Goal: Information Seeking & Learning: Learn about a topic

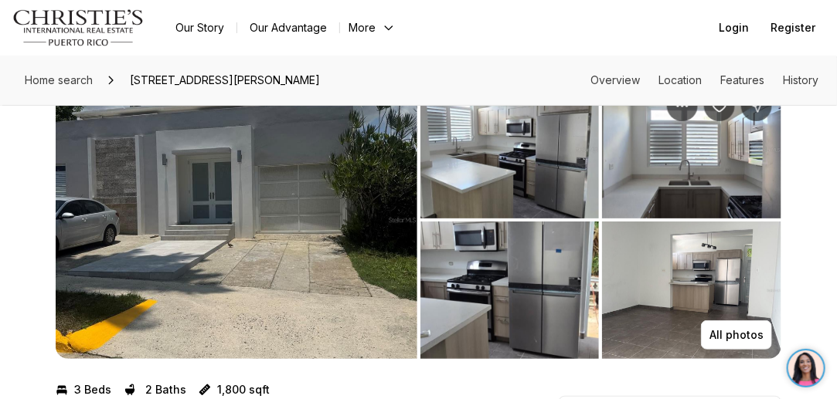
scroll to position [57, 0]
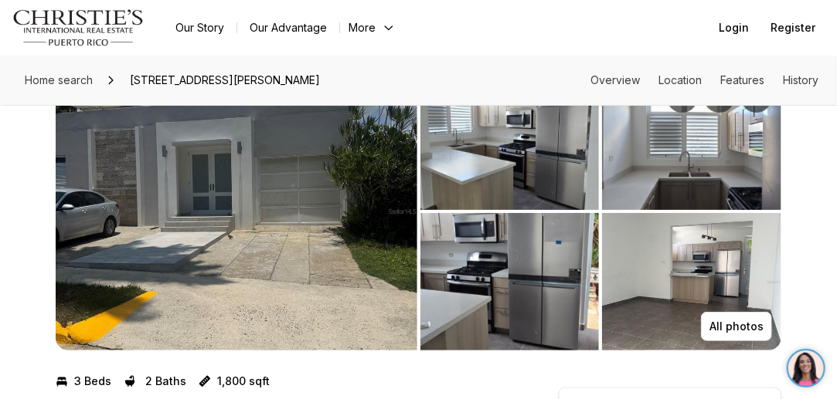
click at [540, 237] on img "View image gallery" at bounding box center [509, 282] width 179 height 138
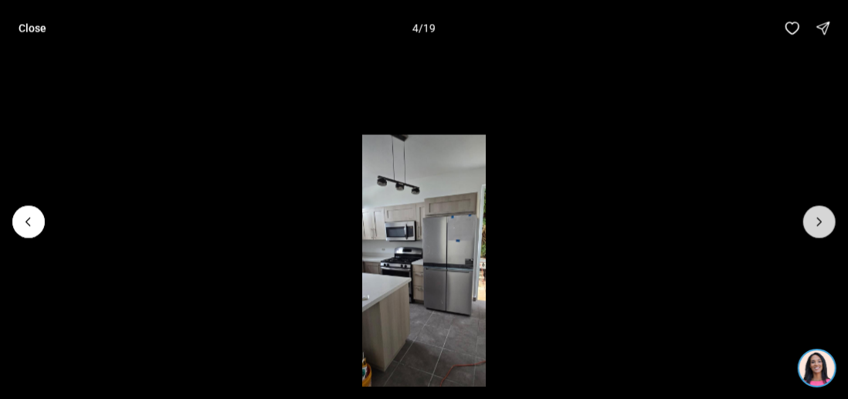
click at [811, 223] on button "Next slide" at bounding box center [820, 222] width 32 height 32
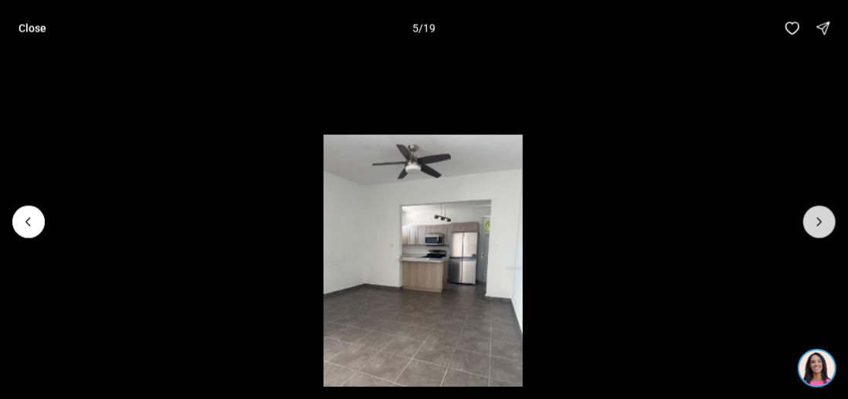
click at [811, 223] on button "Next slide" at bounding box center [820, 222] width 32 height 32
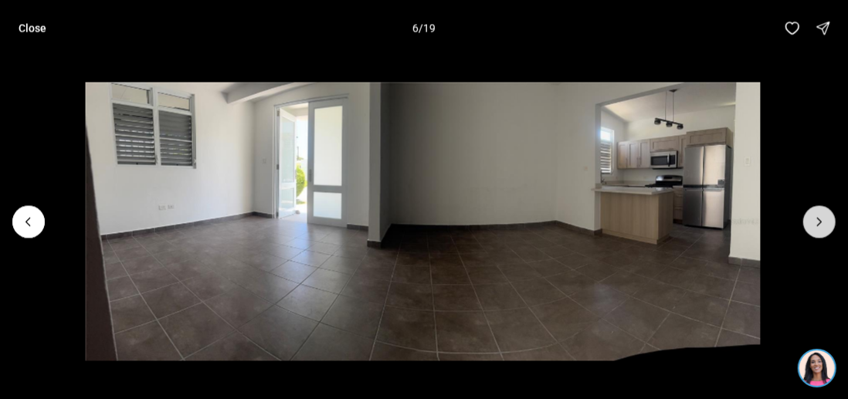
click at [811, 223] on button "Next slide" at bounding box center [820, 222] width 32 height 32
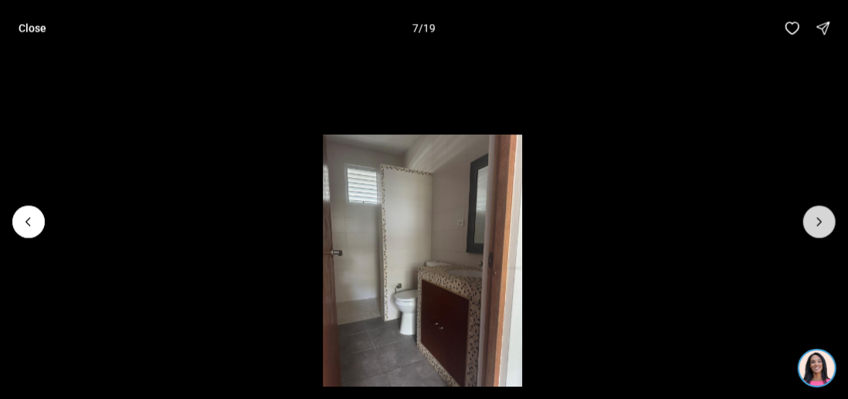
click at [811, 223] on button "Next slide" at bounding box center [820, 222] width 32 height 32
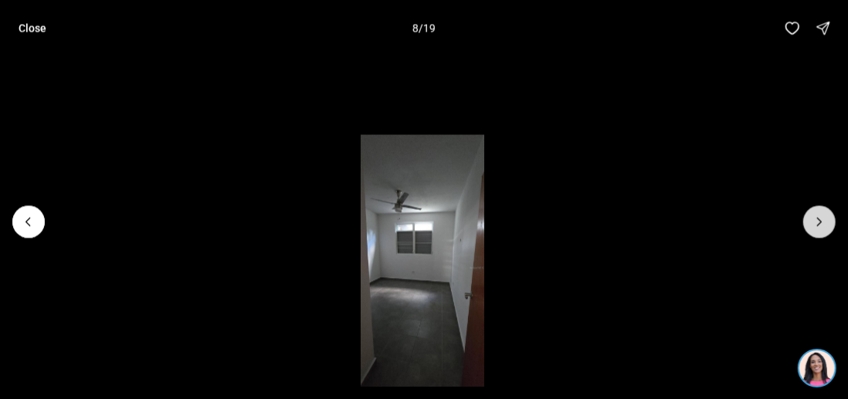
click at [811, 223] on button "Next slide" at bounding box center [820, 222] width 32 height 32
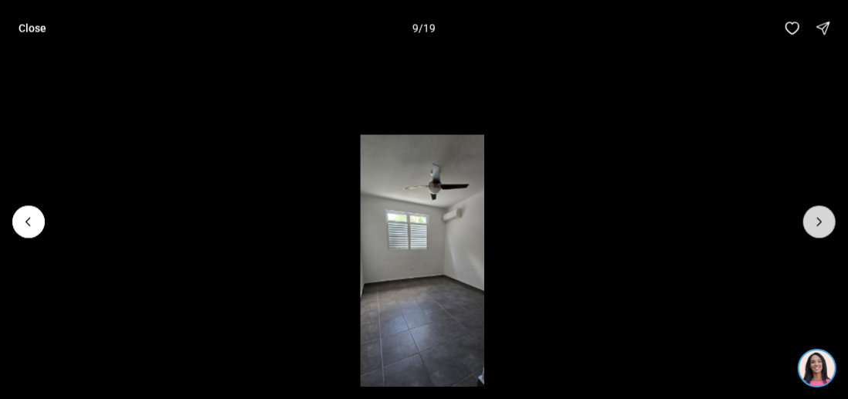
click at [811, 223] on button "Next slide" at bounding box center [820, 222] width 32 height 32
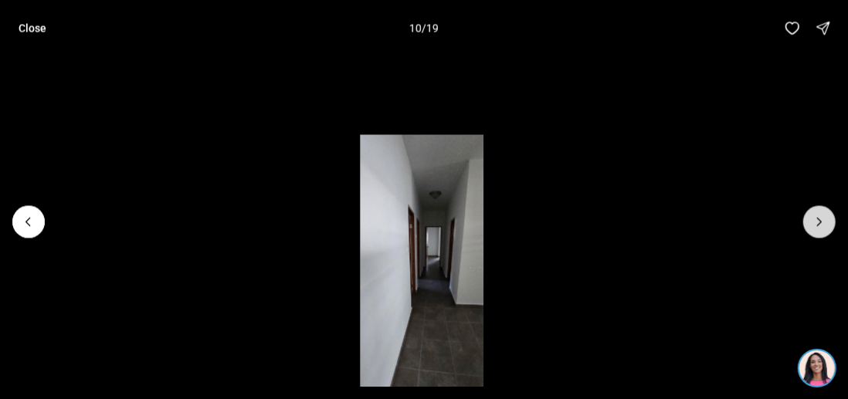
click at [811, 223] on button "Next slide" at bounding box center [820, 222] width 32 height 32
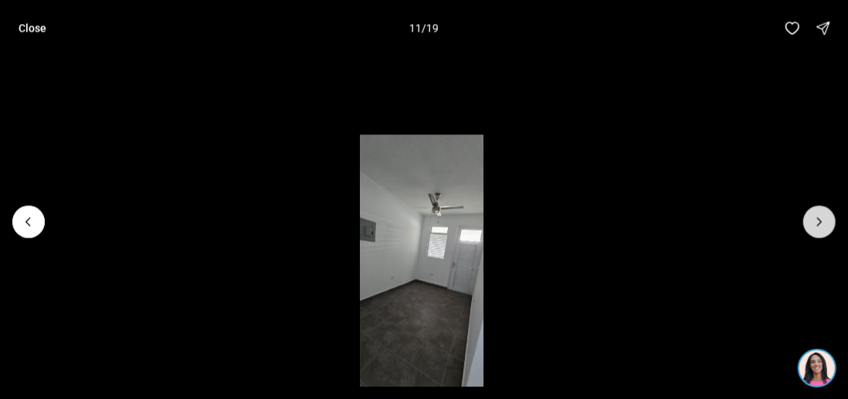
click at [811, 223] on button "Next slide" at bounding box center [820, 222] width 32 height 32
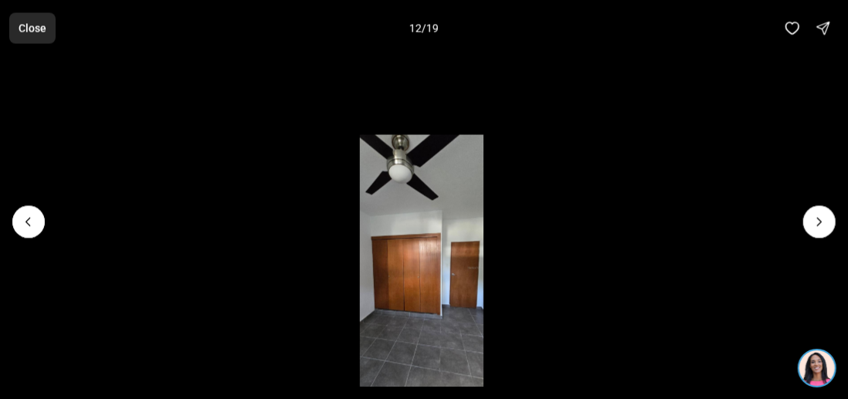
click at [34, 33] on p "Close" at bounding box center [33, 28] width 28 height 12
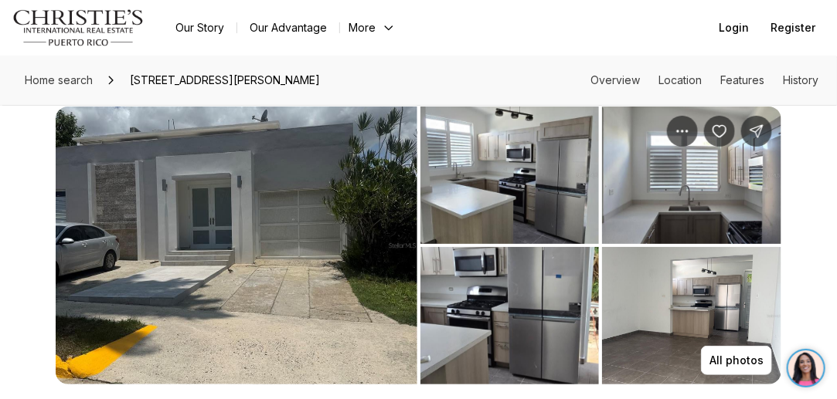
scroll to position [28, 0]
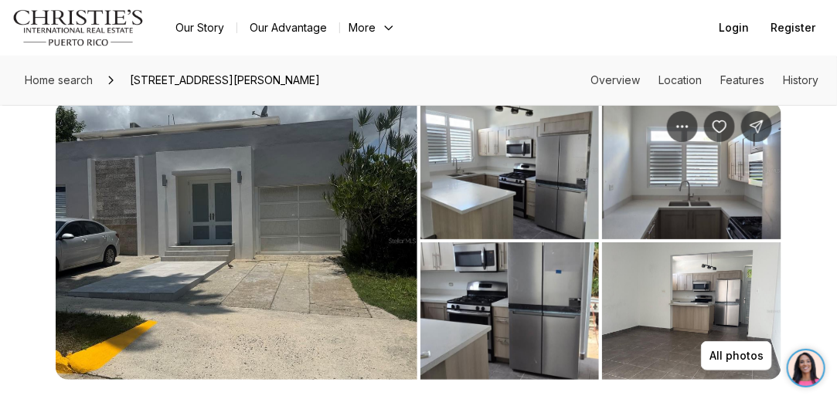
click at [533, 145] on img "View image gallery" at bounding box center [509, 171] width 179 height 138
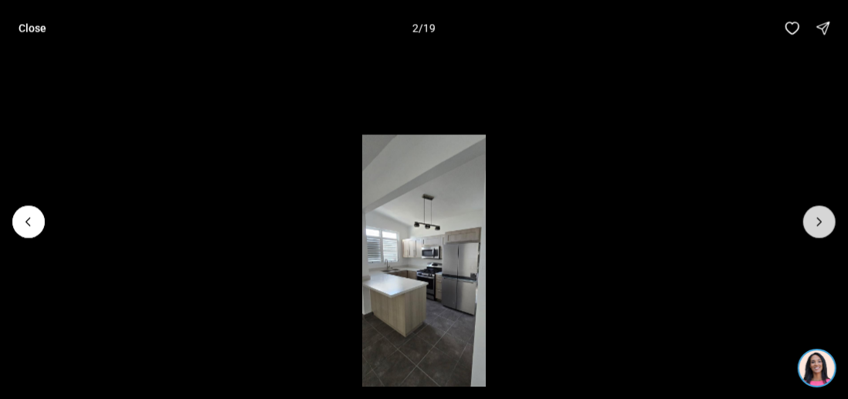
click at [818, 223] on icon "Next slide" at bounding box center [819, 221] width 15 height 15
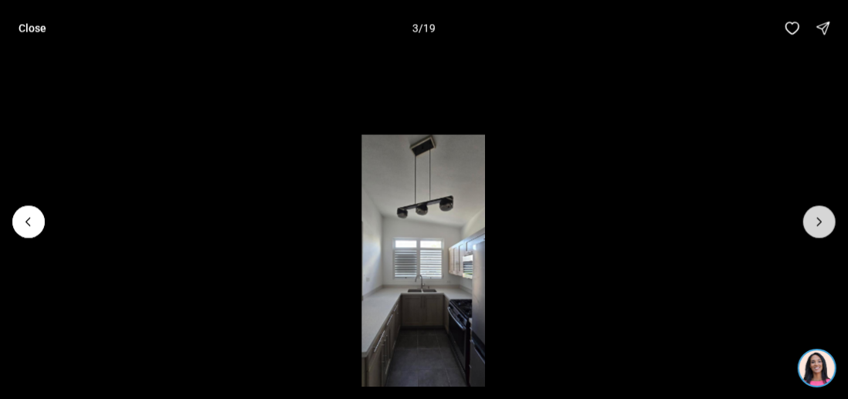
click at [818, 223] on icon "Next slide" at bounding box center [819, 221] width 15 height 15
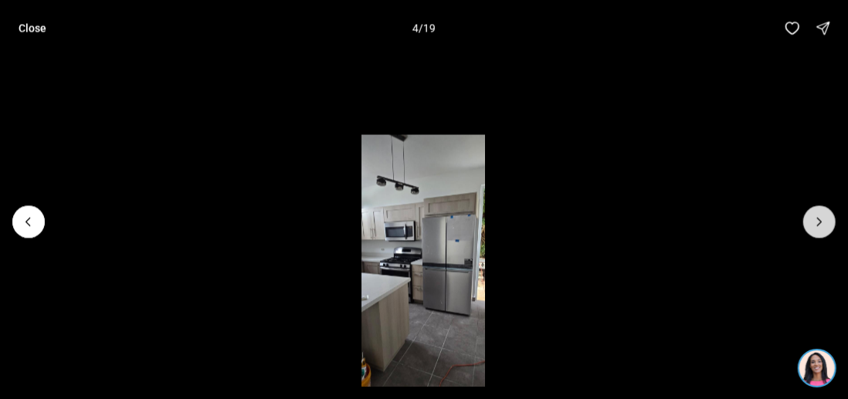
click at [818, 223] on icon "Next slide" at bounding box center [819, 221] width 15 height 15
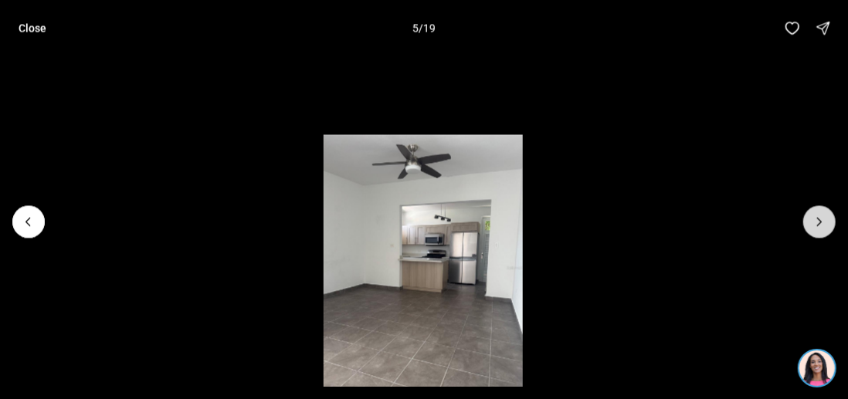
click at [818, 223] on icon "Next slide" at bounding box center [819, 221] width 15 height 15
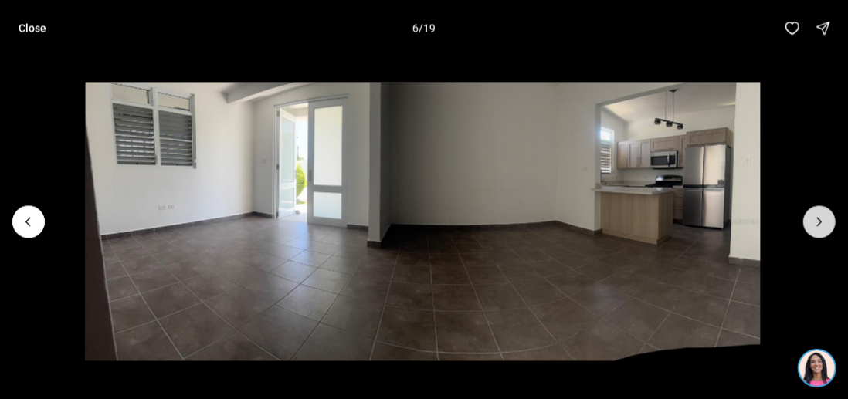
click at [818, 223] on icon "Next slide" at bounding box center [819, 221] width 15 height 15
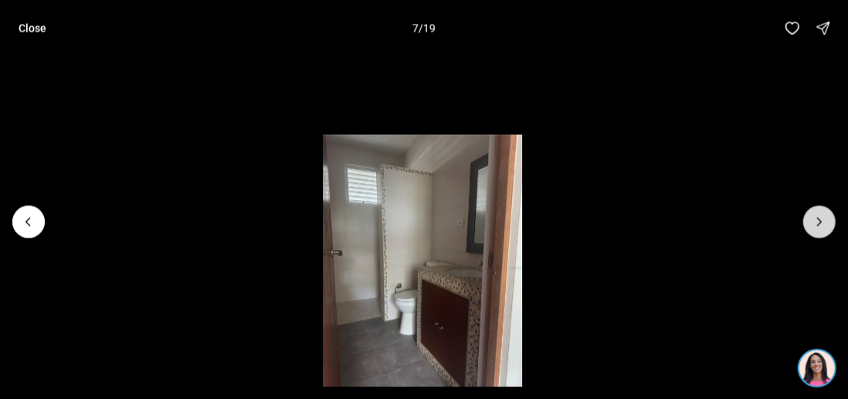
click at [818, 223] on icon "Next slide" at bounding box center [819, 221] width 15 height 15
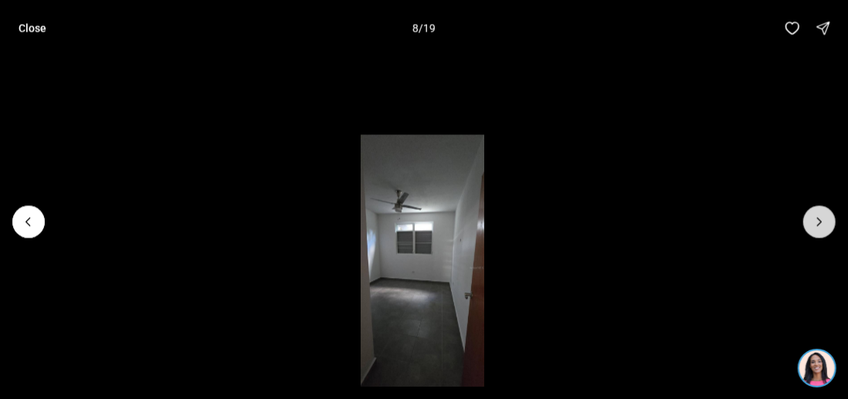
click at [818, 223] on icon "Next slide" at bounding box center [819, 221] width 15 height 15
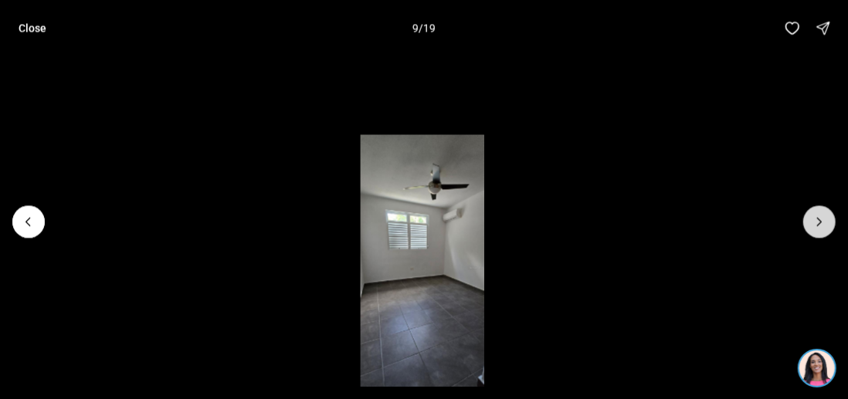
click at [818, 223] on icon "Next slide" at bounding box center [819, 221] width 15 height 15
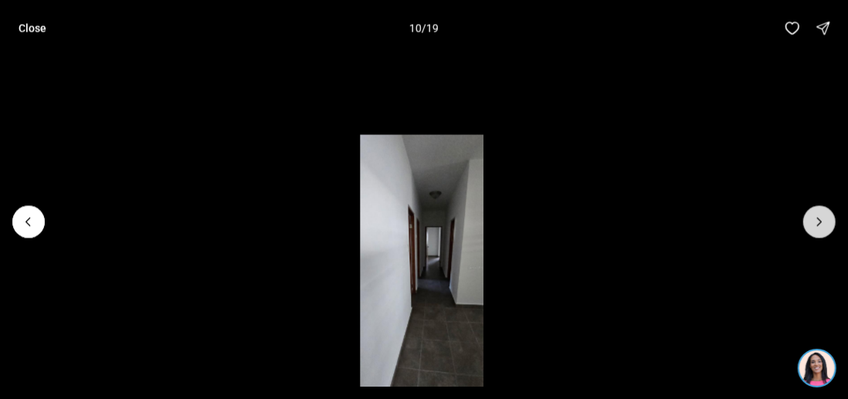
click at [818, 223] on icon "Next slide" at bounding box center [819, 221] width 15 height 15
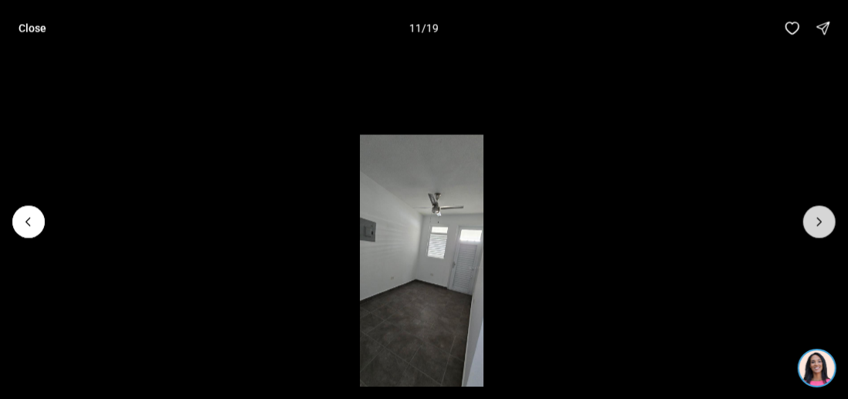
click at [818, 223] on icon "Next slide" at bounding box center [819, 221] width 15 height 15
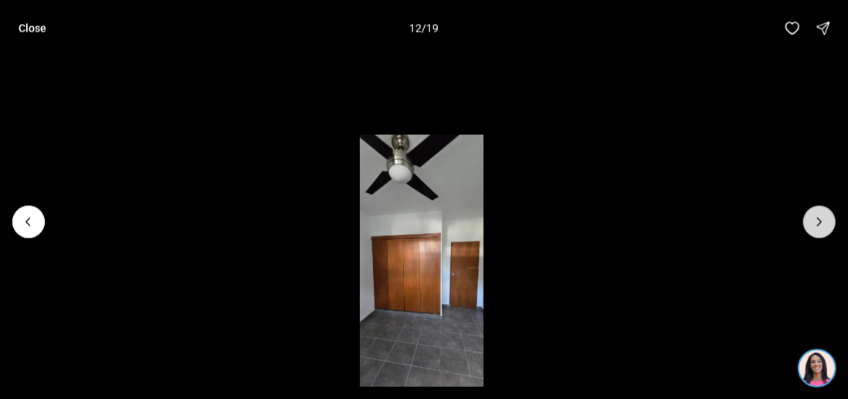
click at [818, 223] on icon "Next slide" at bounding box center [819, 221] width 15 height 15
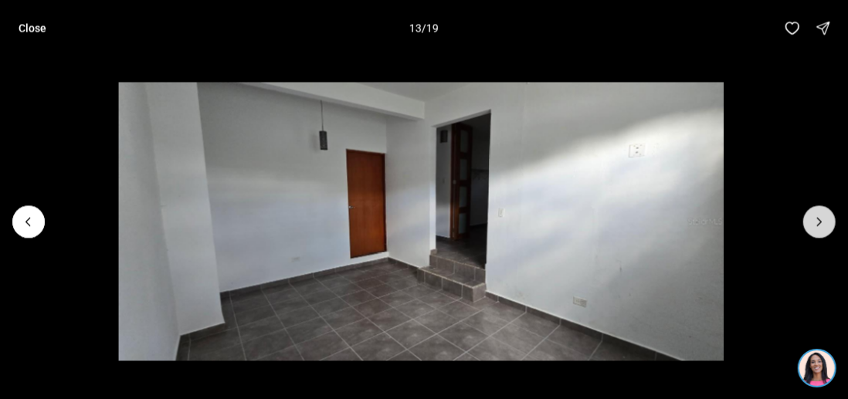
click at [818, 223] on icon "Next slide" at bounding box center [819, 221] width 15 height 15
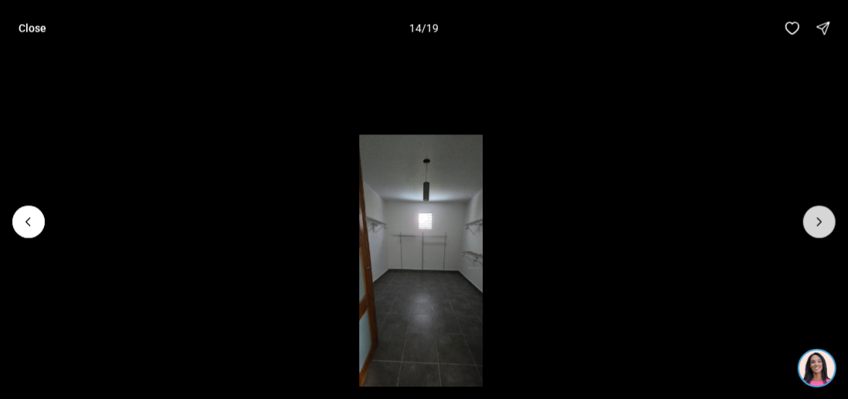
click at [818, 223] on icon "Next slide" at bounding box center [819, 221] width 15 height 15
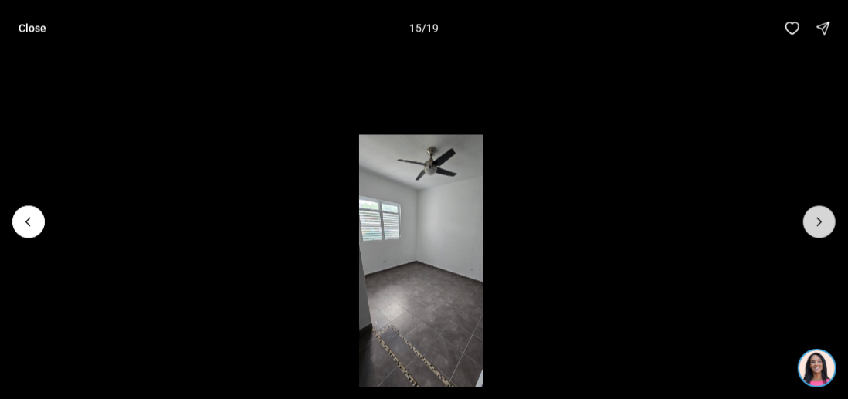
click at [817, 223] on icon "Next slide" at bounding box center [819, 221] width 15 height 15
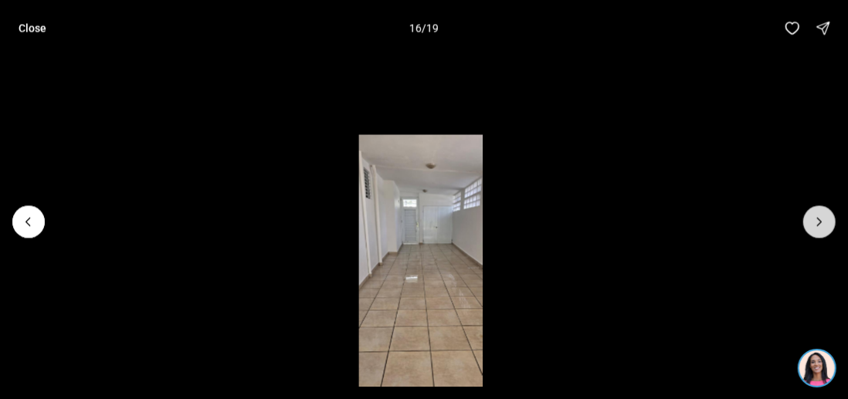
click at [817, 223] on icon "Next slide" at bounding box center [819, 221] width 15 height 15
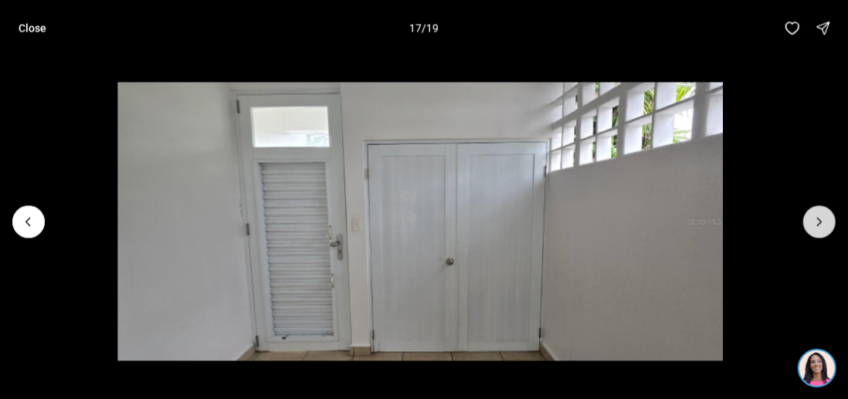
click at [817, 223] on icon "Next slide" at bounding box center [819, 221] width 15 height 15
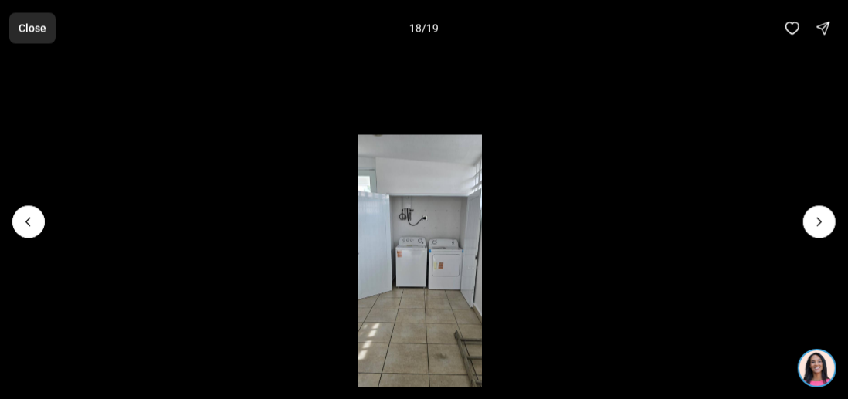
click at [41, 30] on p "Close" at bounding box center [33, 28] width 28 height 12
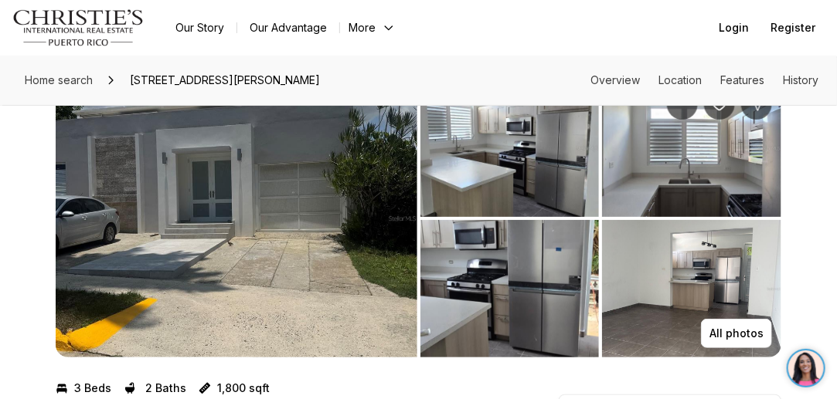
scroll to position [46, 0]
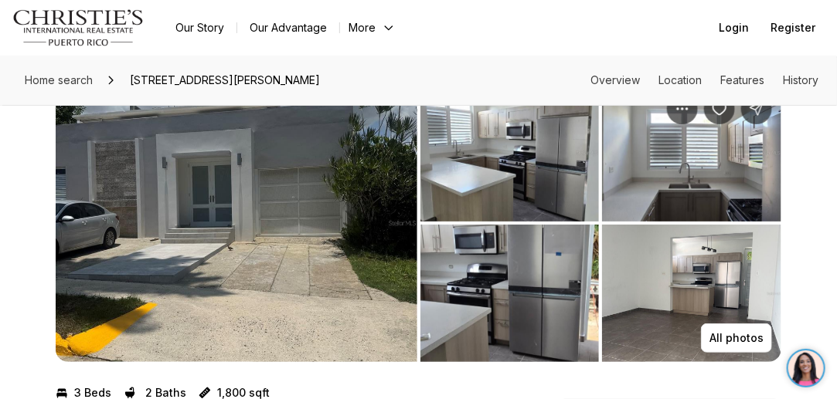
click at [511, 166] on img "View image gallery" at bounding box center [509, 153] width 179 height 138
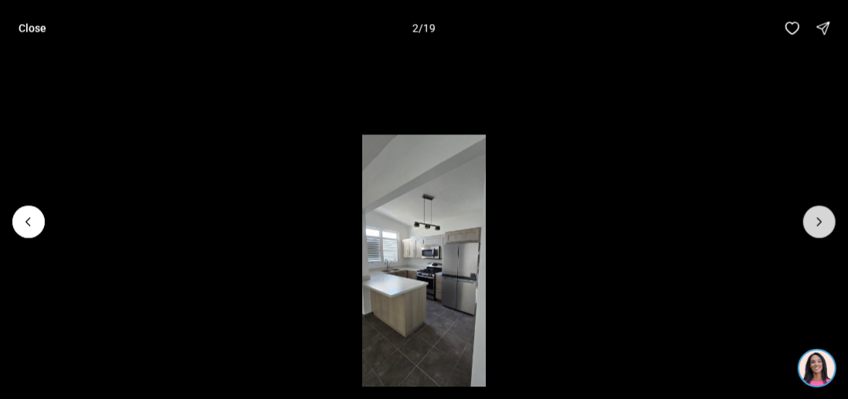
click at [817, 225] on icon "Next slide" at bounding box center [819, 221] width 15 height 15
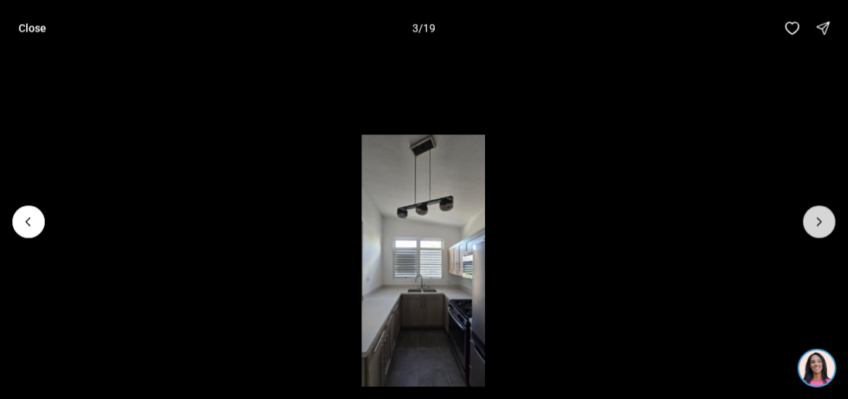
click at [817, 225] on icon "Next slide" at bounding box center [819, 221] width 15 height 15
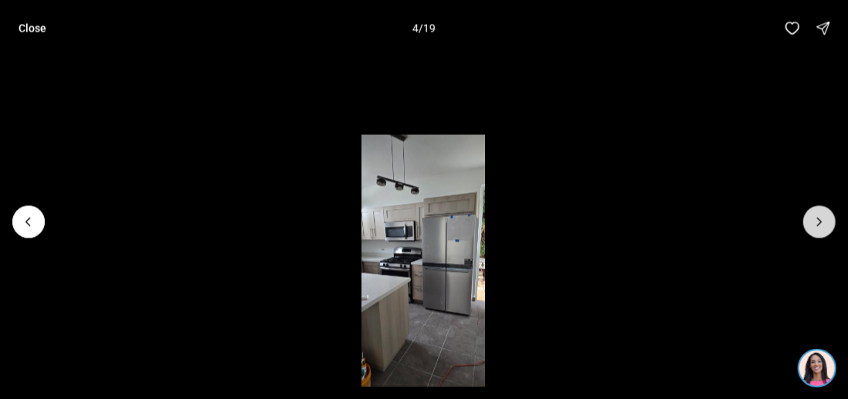
click at [817, 225] on icon "Next slide" at bounding box center [819, 221] width 15 height 15
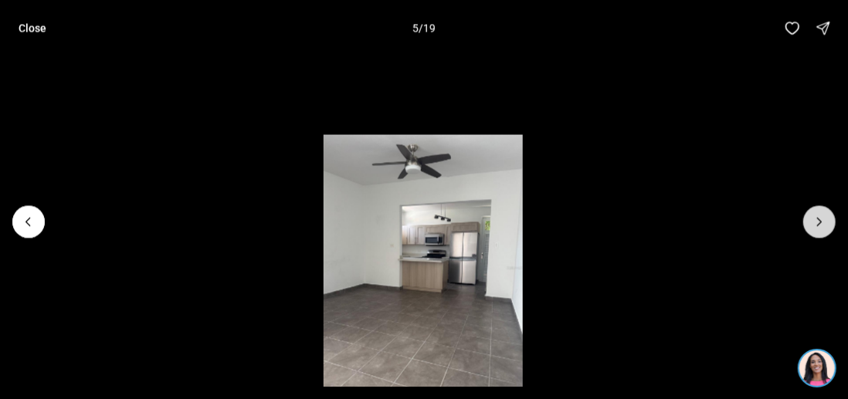
click at [816, 222] on icon "Next slide" at bounding box center [819, 221] width 15 height 15
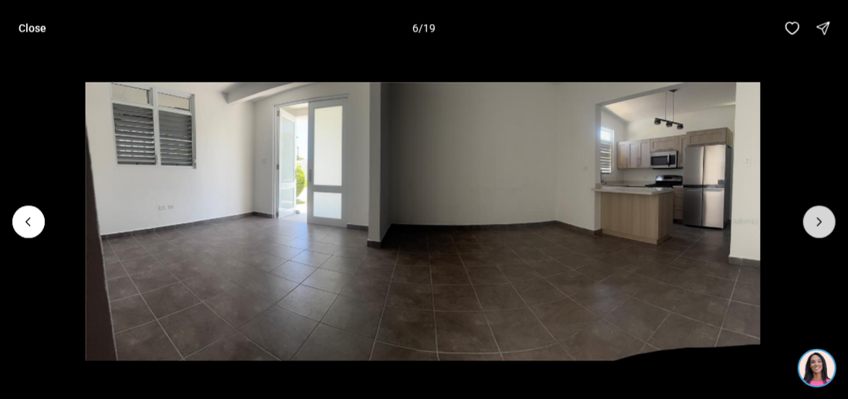
click at [816, 222] on icon "Next slide" at bounding box center [819, 221] width 15 height 15
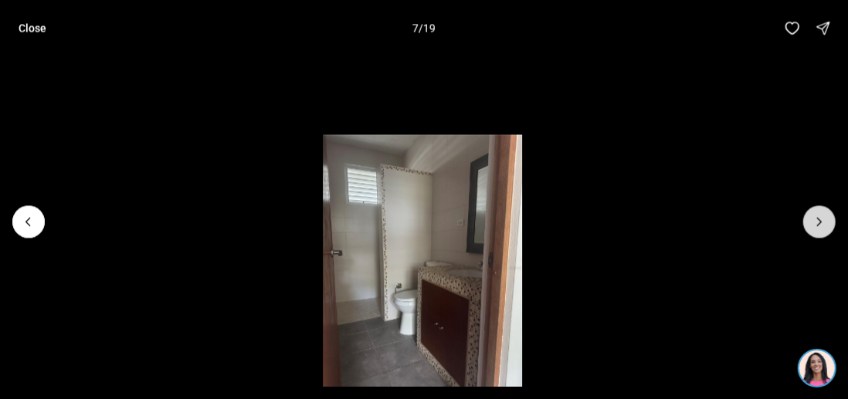
click at [816, 222] on icon "Next slide" at bounding box center [819, 221] width 15 height 15
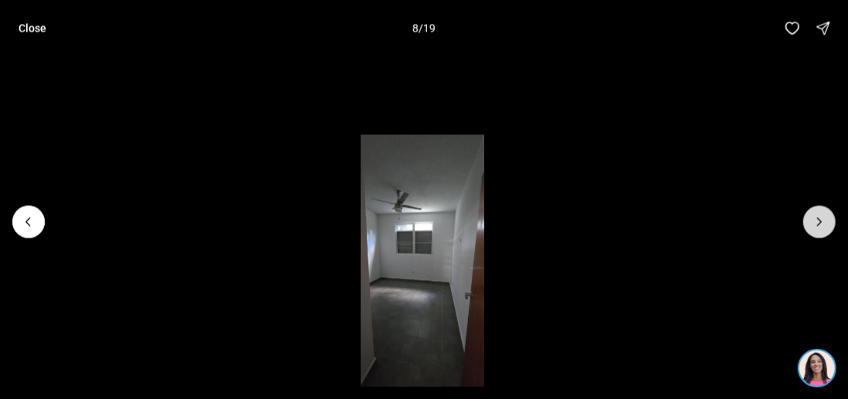
click at [816, 222] on icon "Next slide" at bounding box center [819, 221] width 15 height 15
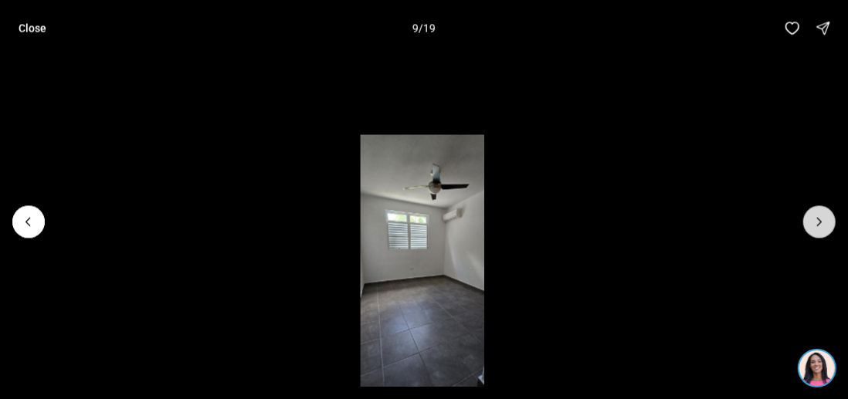
click at [816, 222] on icon "Next slide" at bounding box center [819, 221] width 15 height 15
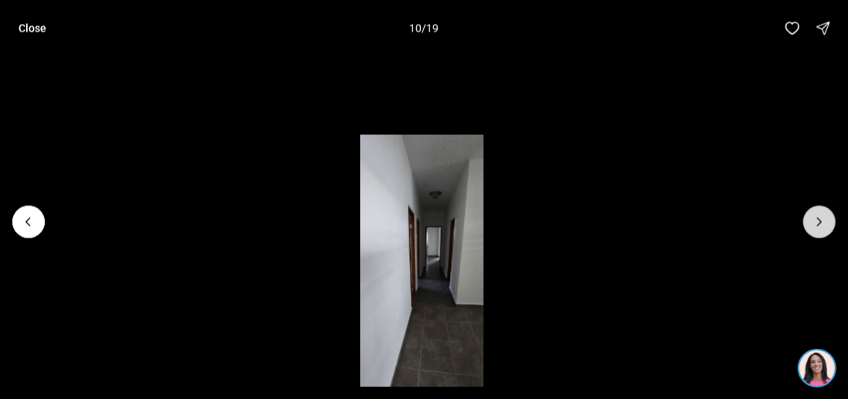
click at [816, 222] on icon "Next slide" at bounding box center [819, 221] width 15 height 15
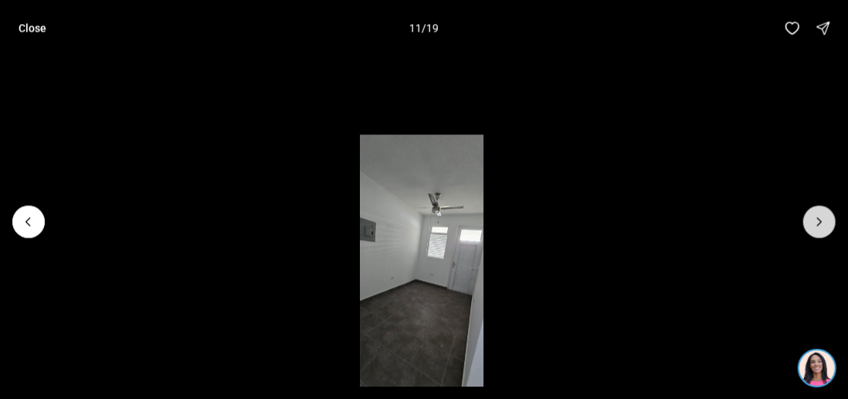
click at [816, 222] on icon "Next slide" at bounding box center [819, 221] width 15 height 15
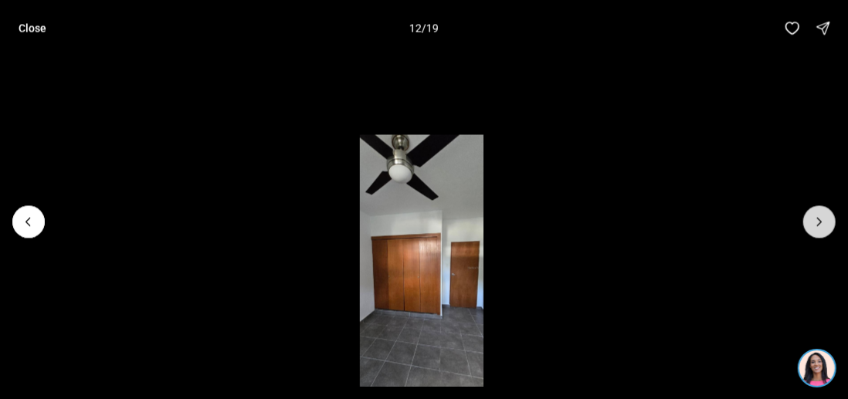
click at [816, 222] on icon "Next slide" at bounding box center [819, 221] width 15 height 15
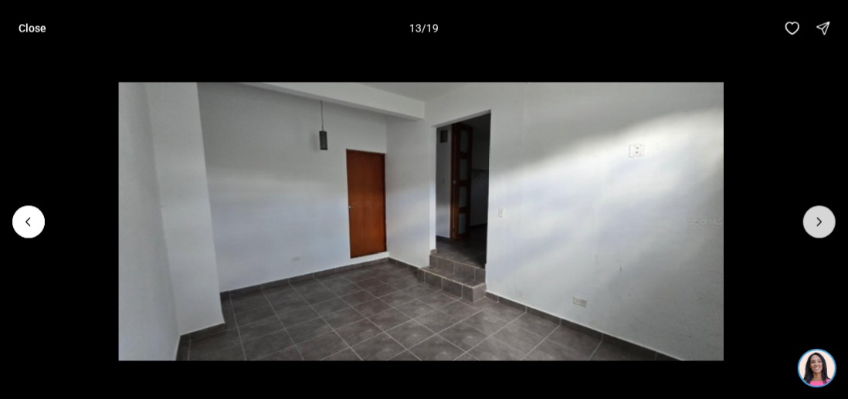
click at [816, 222] on icon "Next slide" at bounding box center [819, 221] width 15 height 15
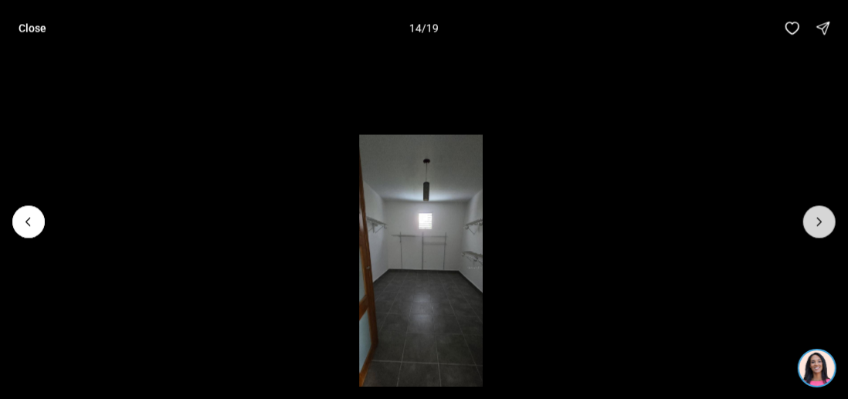
click at [816, 222] on icon "Next slide" at bounding box center [819, 221] width 15 height 15
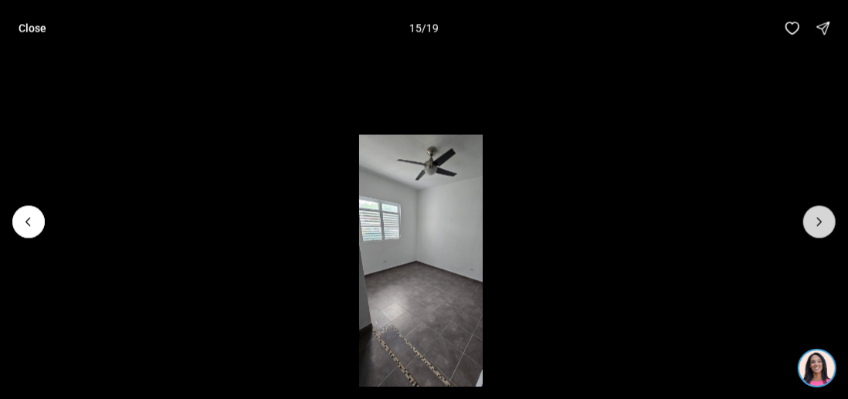
click at [816, 222] on icon "Next slide" at bounding box center [819, 221] width 15 height 15
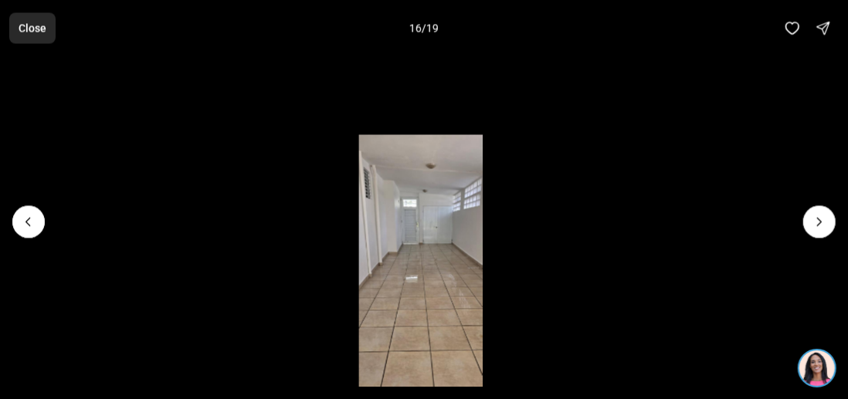
click at [34, 29] on p "Close" at bounding box center [33, 28] width 28 height 12
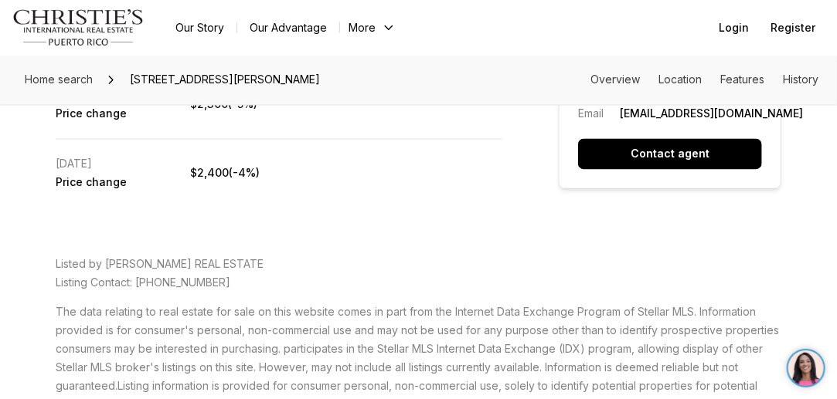
scroll to position [2885, 0]
